Goal: Find specific page/section: Find specific page/section

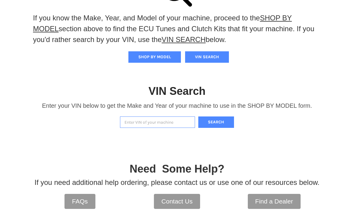
click at [209, 60] on button "VIN SEARCH" at bounding box center [207, 56] width 44 height 11
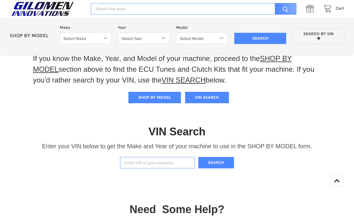
scroll to position [79, 0]
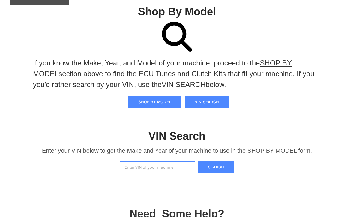
click at [163, 167] on input "Enter VIN of your machine" at bounding box center [157, 167] width 75 height 12
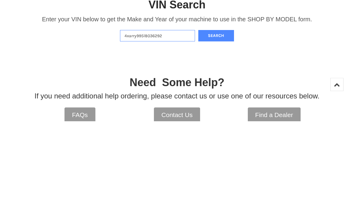
type input "4xarry995l8036292"
click at [227, 126] on button "Search" at bounding box center [216, 132] width 36 height 12
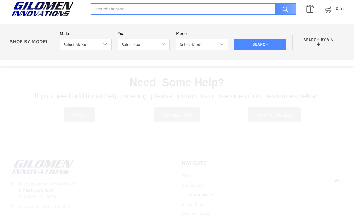
select select "330"
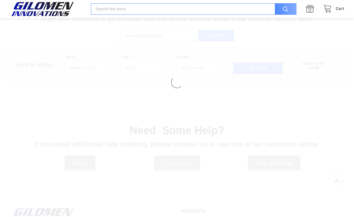
select select "363"
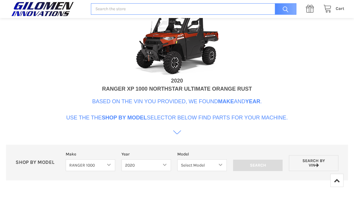
scroll to position [215, 0]
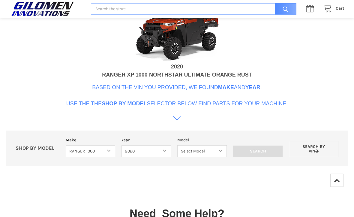
click at [179, 124] on link at bounding box center [177, 119] width 8 height 10
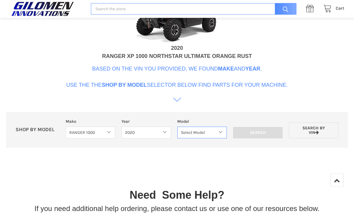
click at [217, 133] on select "Select Model Ranger 1000 Basic 61 HP Ranger 1000 Crew Basic 61 HP Ranger 1000 X…" at bounding box center [201, 133] width 49 height 12
click at [217, 134] on select "Select Model Ranger 1000 Basic 61 HP Ranger 1000 Crew Basic 61 HP Ranger 1000 X…" at bounding box center [201, 132] width 49 height 12
click at [211, 137] on select "Select Model Ranger 1000 Basic 61 HP Ranger 1000 Crew Basic 61 HP Ranger 1000 X…" at bounding box center [201, 132] width 49 height 12
click at [213, 133] on select "Select Model Ranger 1000 Basic 61 HP Ranger 1000 Crew Basic 61 HP Ranger 1000 X…" at bounding box center [201, 132] width 49 height 12
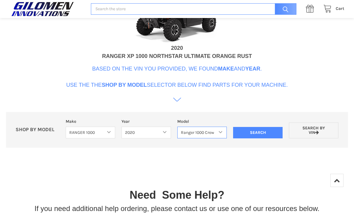
select select "368"
click at [282, 134] on input "Search" at bounding box center [257, 132] width 49 height 11
